Goal: Obtain resource: Download file/media

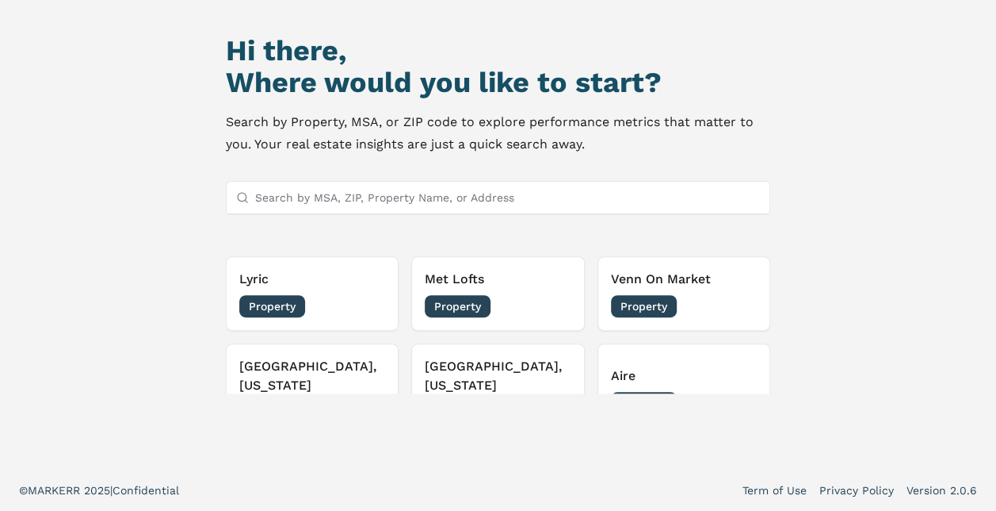
scroll to position [143, 0]
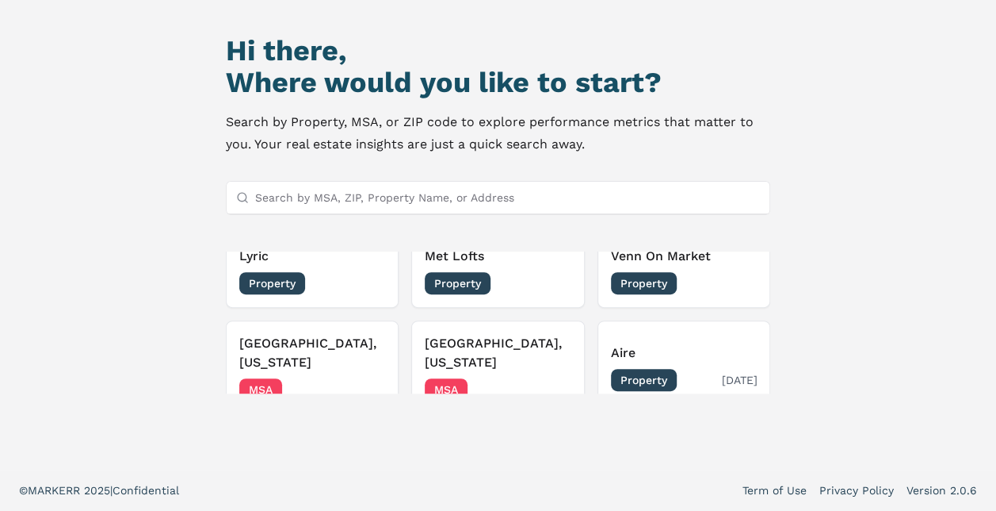
click at [639, 369] on span "Property" at bounding box center [644, 380] width 66 height 22
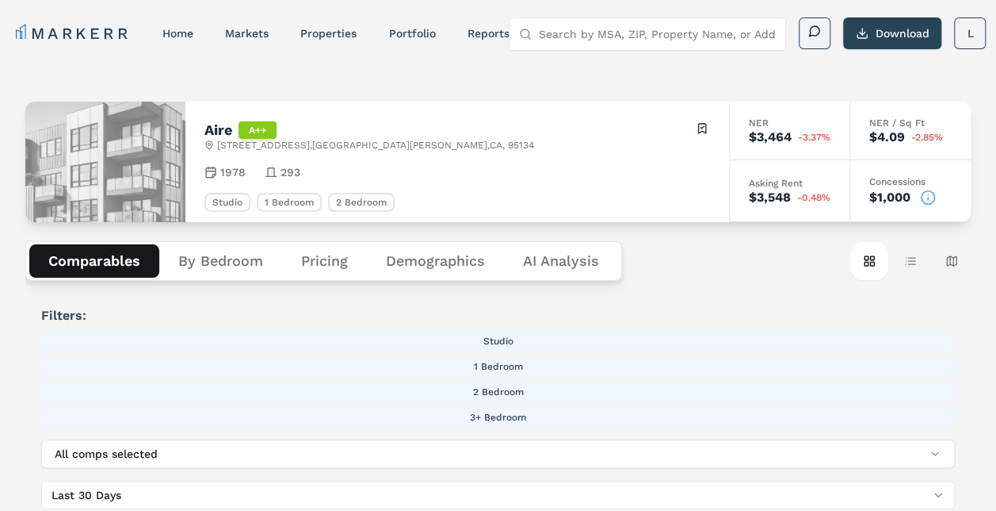
click at [895, 32] on button "Download" at bounding box center [892, 33] width 98 height 32
